Goal: Information Seeking & Learning: Understand process/instructions

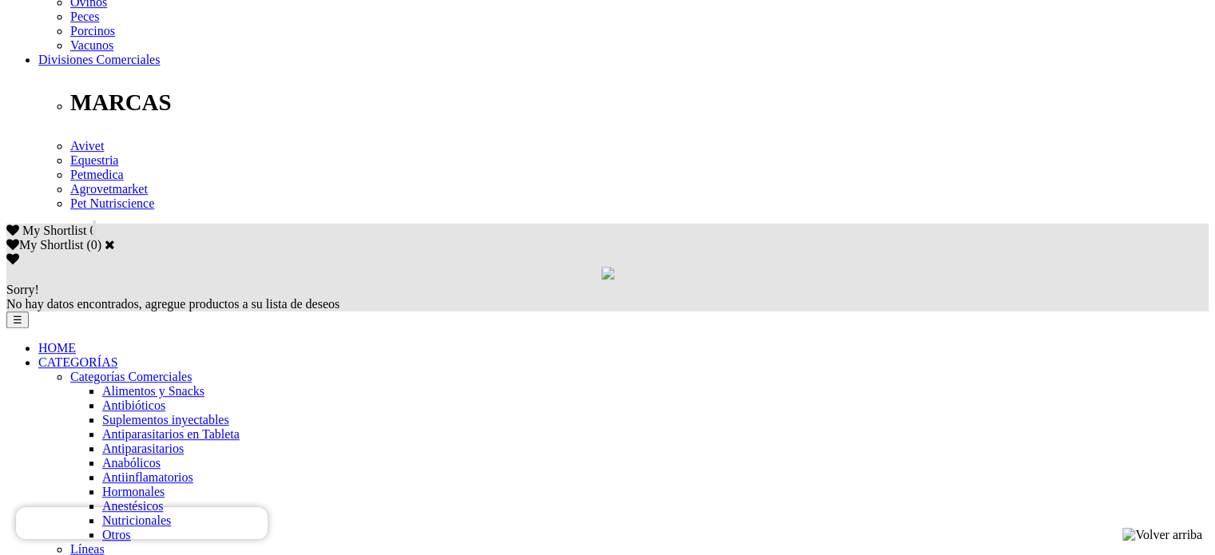
scroll to position [802, 0]
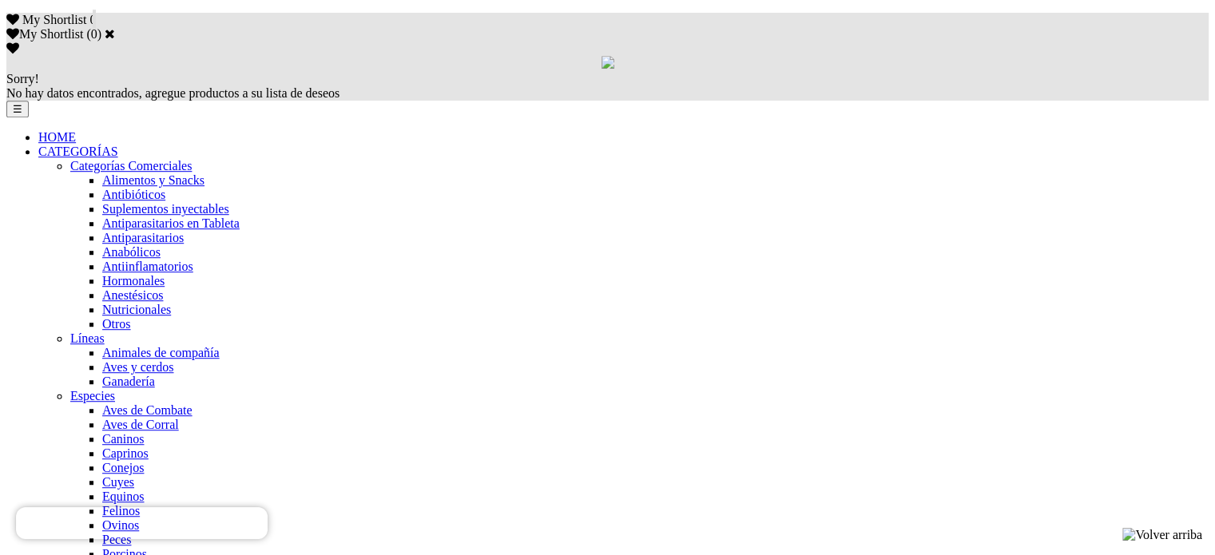
scroll to position [1088, 0]
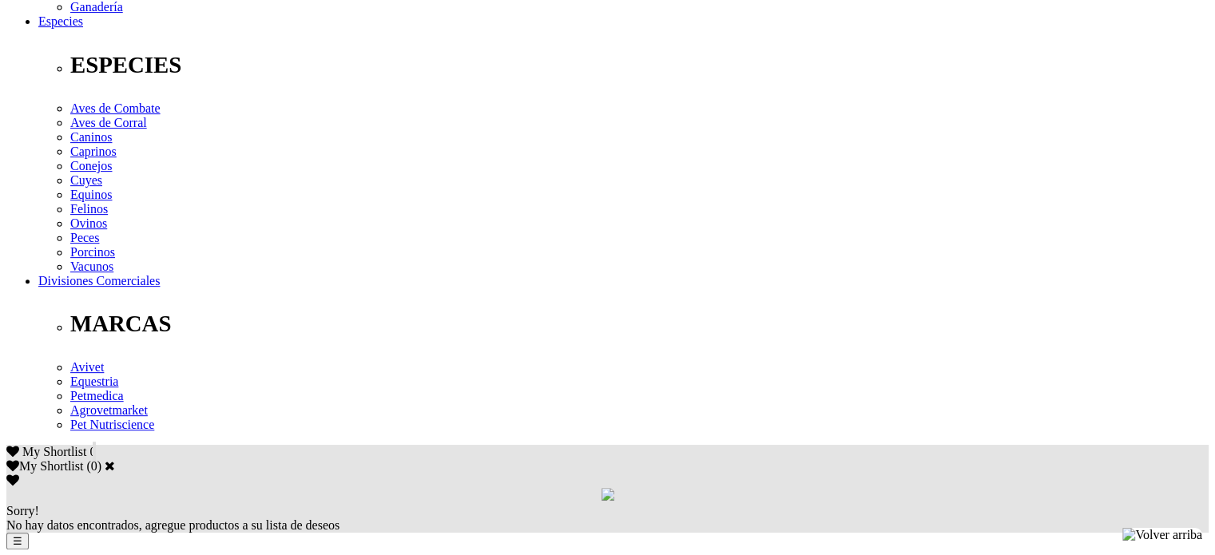
scroll to position [639, 0]
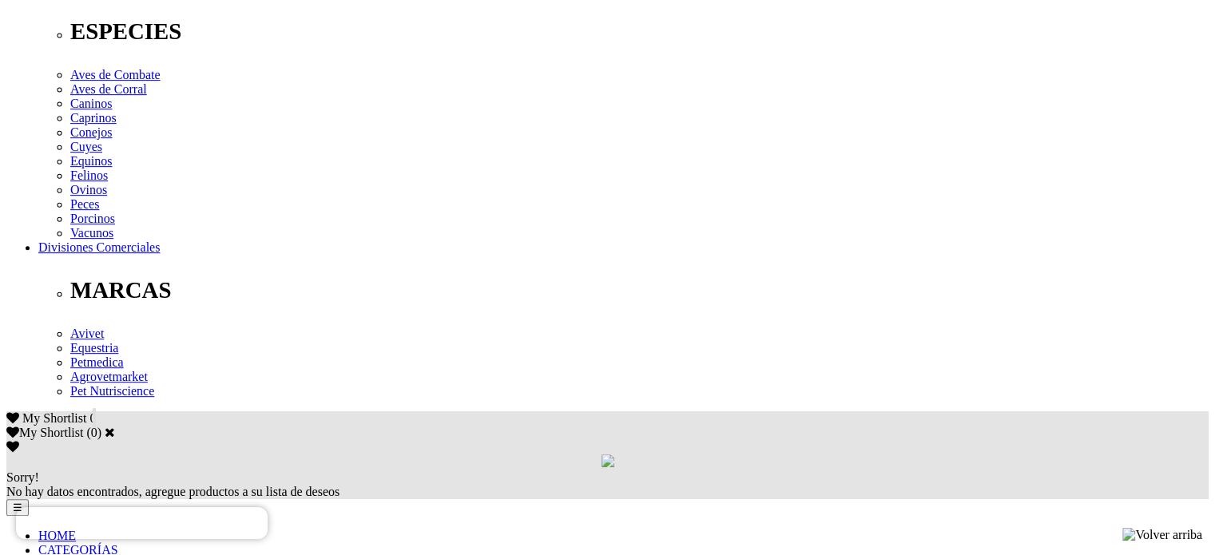
drag, startPoint x: 568, startPoint y: 201, endPoint x: 227, endPoint y: 219, distance: 341.6
copy div "Alimento: En general 200 - 250 g/tonelada de alimento (0.20 - 0.25 g/kg de alim…"
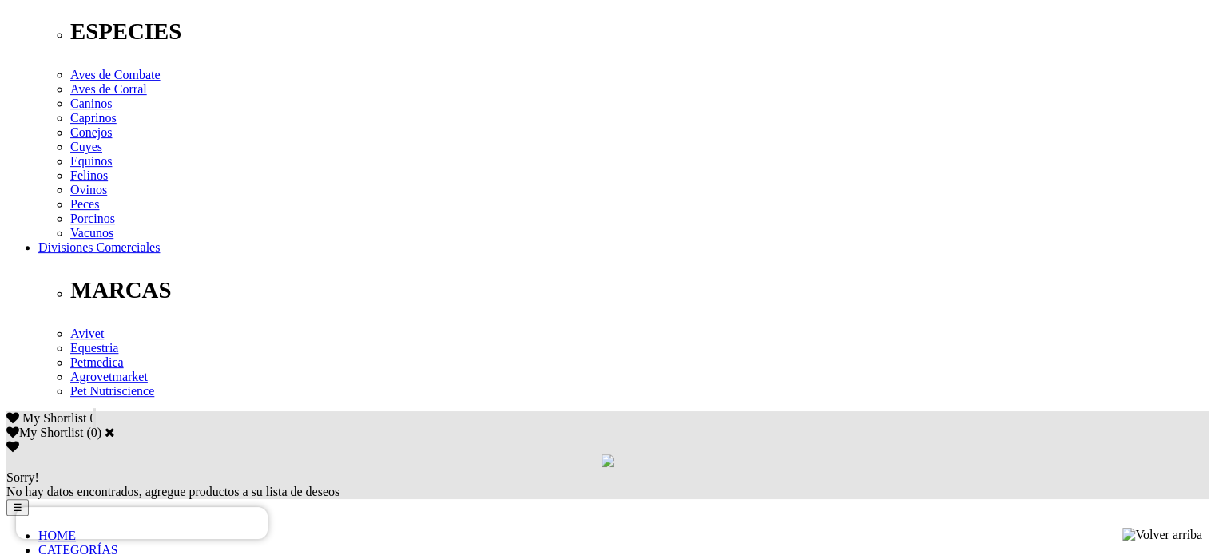
drag, startPoint x: 163, startPoint y: 201, endPoint x: 240, endPoint y: 221, distance: 79.3
copy div "Agua: En general 500 - 750 g/1000 L agua (0.5 - 0.75 g/L de agua). Alimento: En…"
